Goal: Information Seeking & Learning: Check status

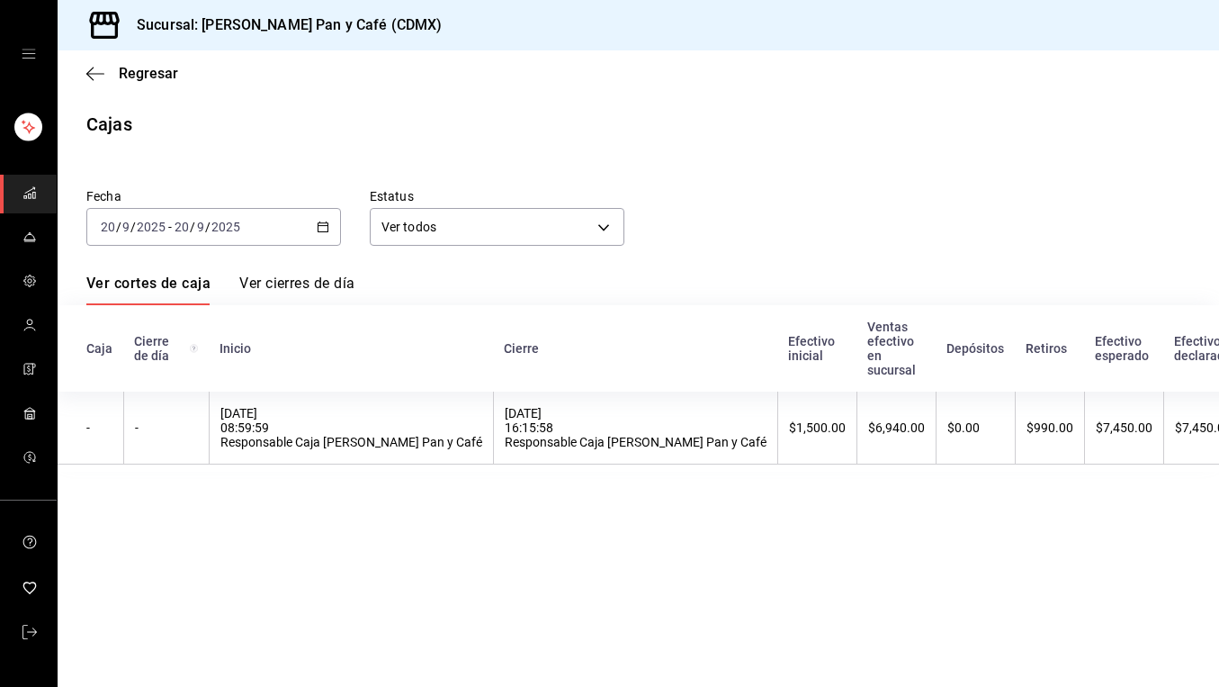
click at [316, 217] on div "2025-09-20 20 / 9 / 2025 - 2025-09-20 20 / 9 / 2025" at bounding box center [213, 227] width 255 height 38
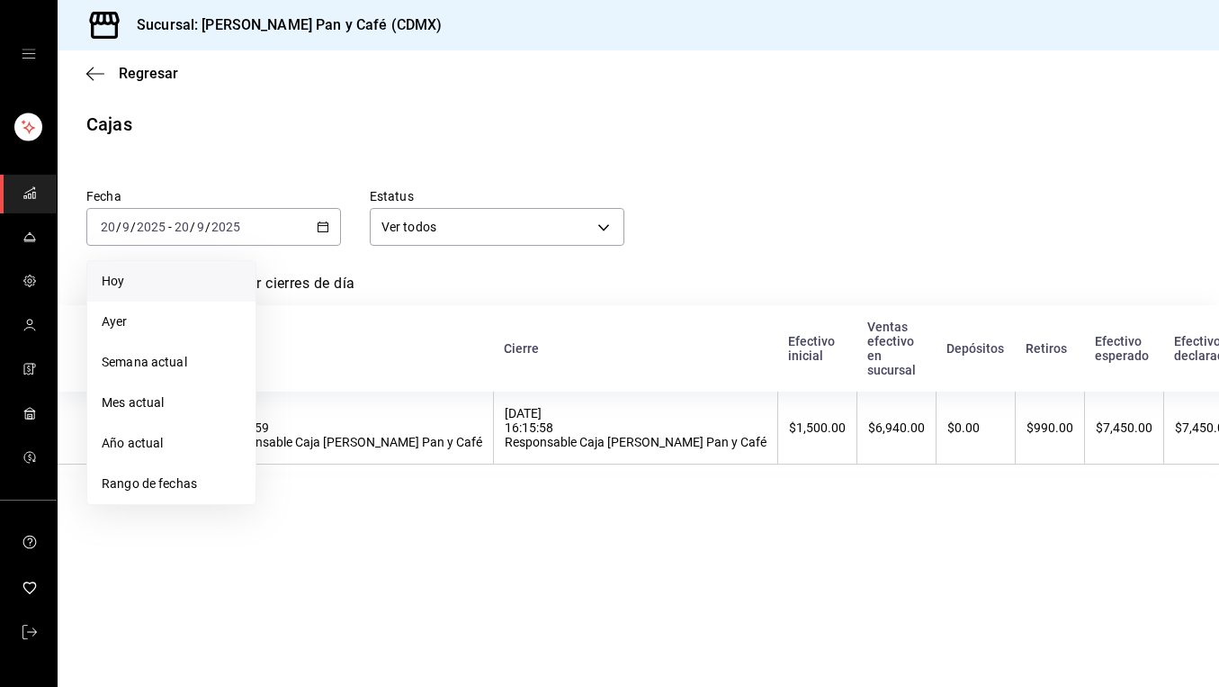
click at [197, 274] on span "Hoy" at bounding box center [171, 281] width 139 height 19
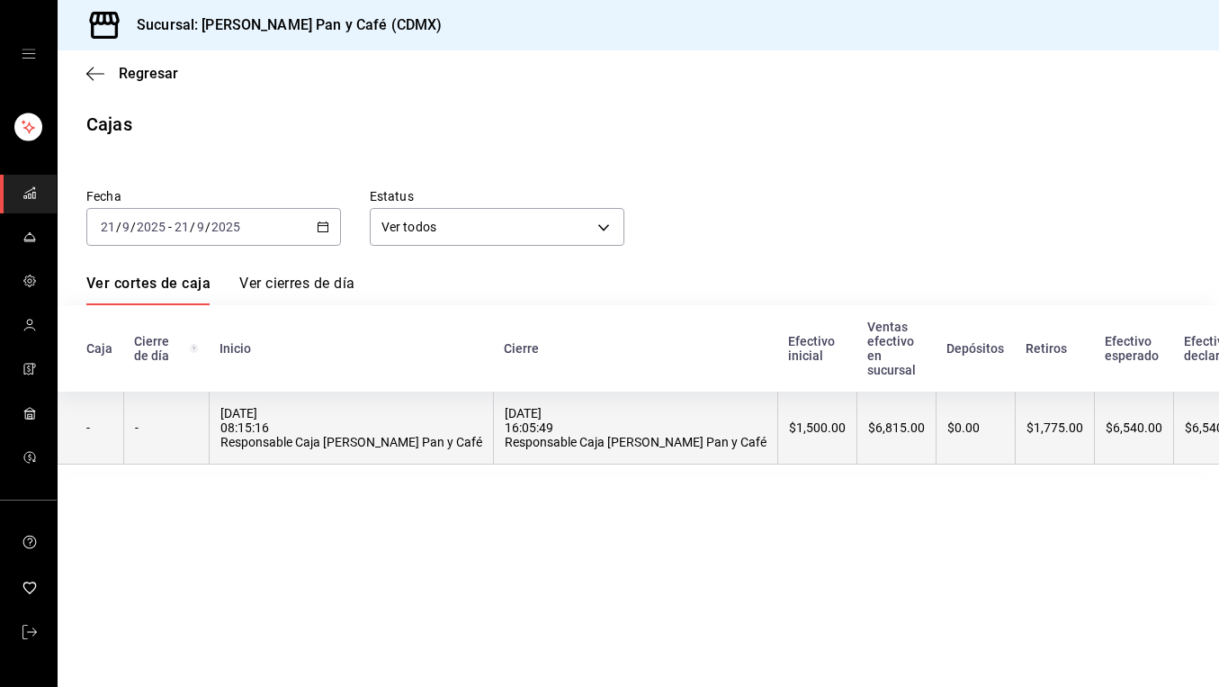
click at [1015, 417] on th "$1,775.00" at bounding box center [1054, 427] width 79 height 73
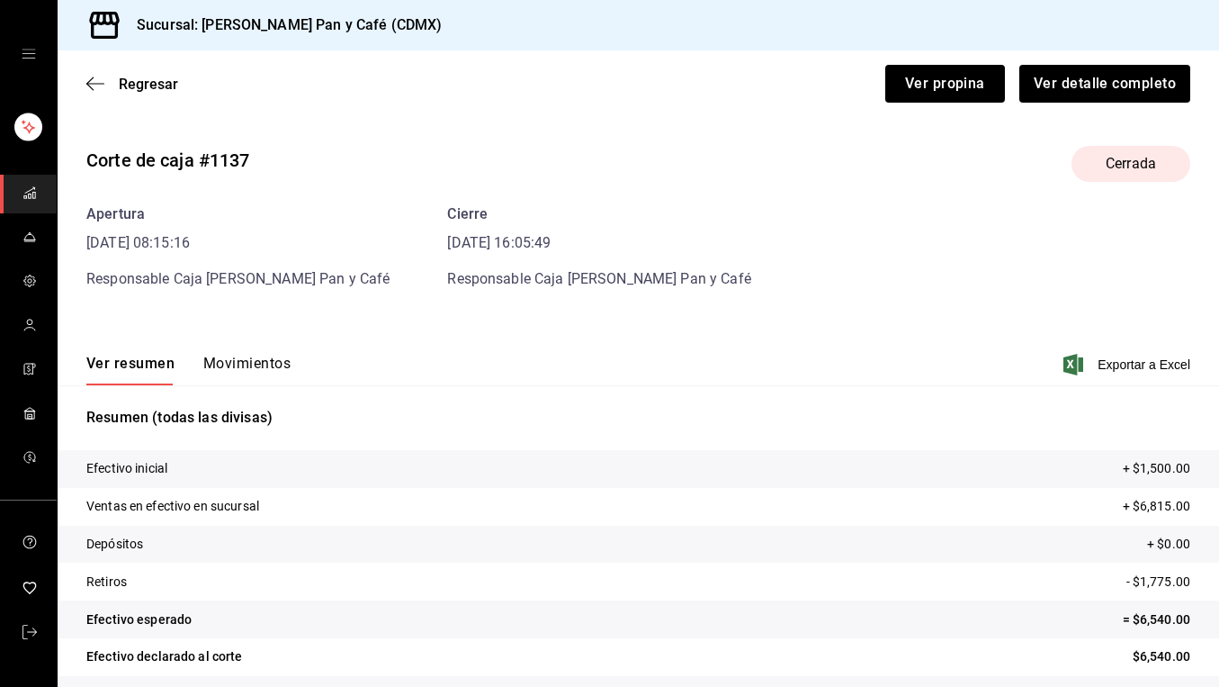
click at [273, 368] on button "Movimientos" at bounding box center [246, 370] width 87 height 31
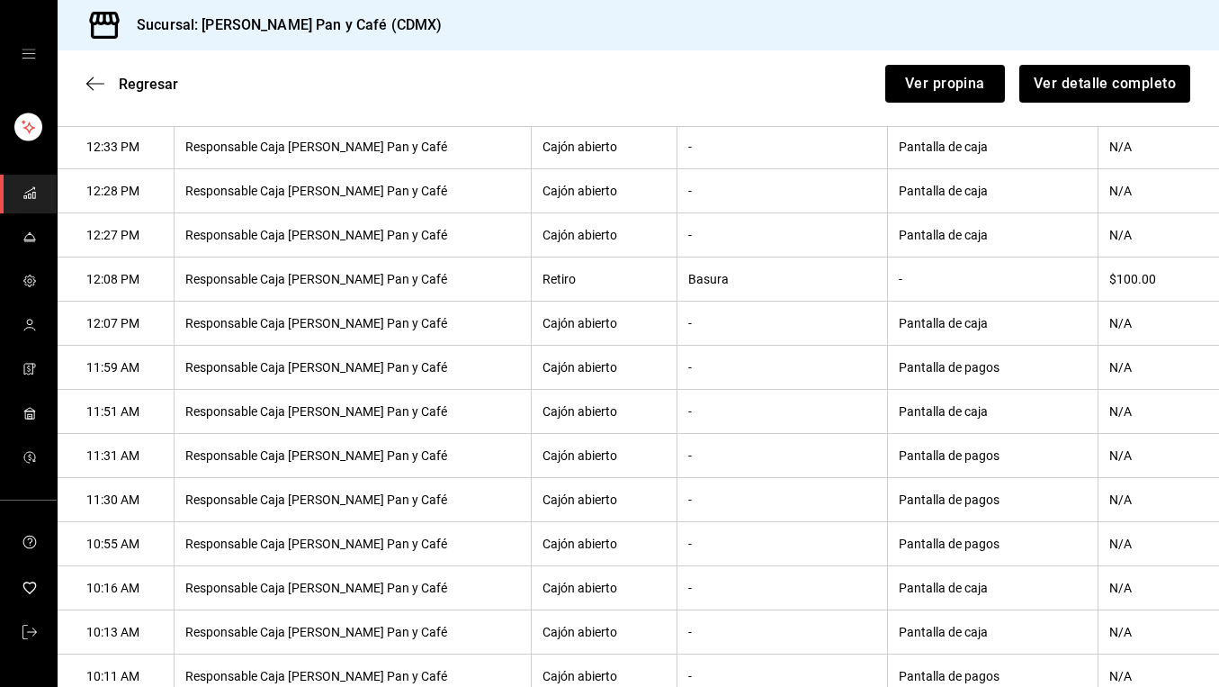
scroll to position [902, 0]
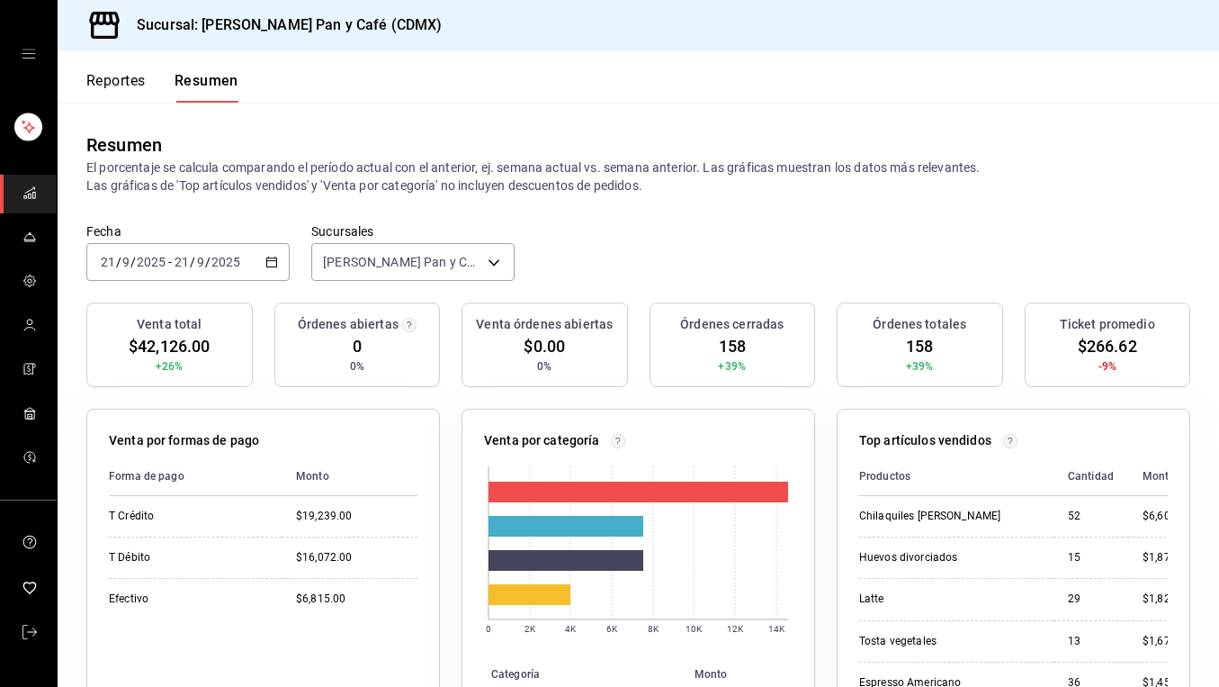
click at [164, 86] on div "Reportes Resumen" at bounding box center [162, 87] width 152 height 31
click at [121, 82] on button "Reportes" at bounding box center [115, 87] width 59 height 31
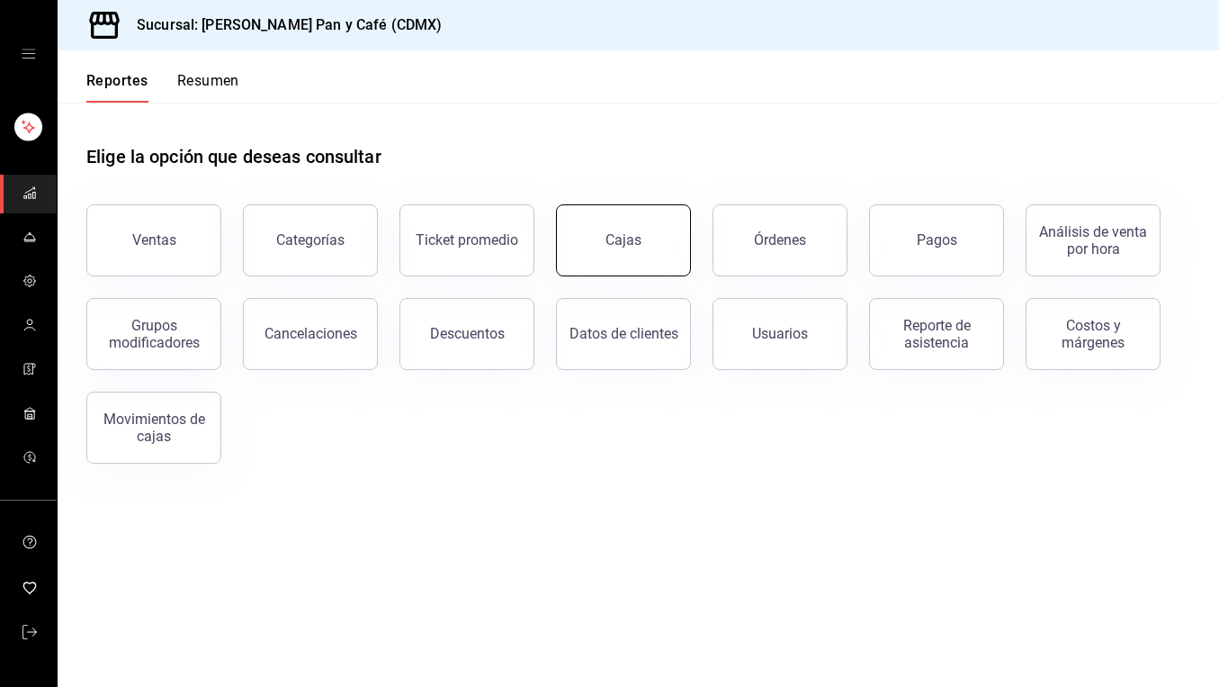
click at [624, 243] on div "Cajas" at bounding box center [624, 240] width 37 height 22
